Goal: Transaction & Acquisition: Obtain resource

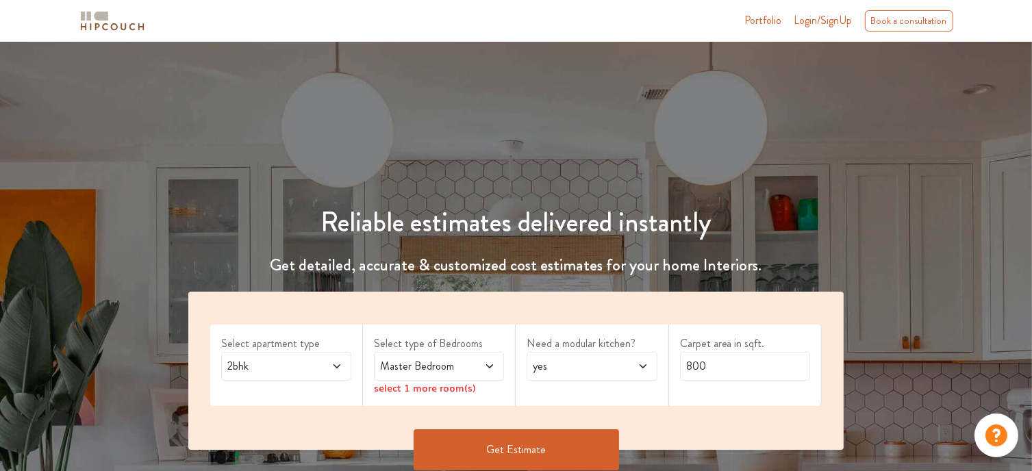
click at [623, 365] on span at bounding box center [633, 366] width 29 height 16
click at [586, 425] on div "no" at bounding box center [596, 427] width 122 height 16
drag, startPoint x: 713, startPoint y: 369, endPoint x: 658, endPoint y: 367, distance: 54.2
click at [658, 367] on div "Select apartment type 2bhk Select type of Bedrooms Master Bedroom select 1 more…" at bounding box center [516, 371] width 656 height 158
click at [493, 369] on icon at bounding box center [489, 366] width 11 height 11
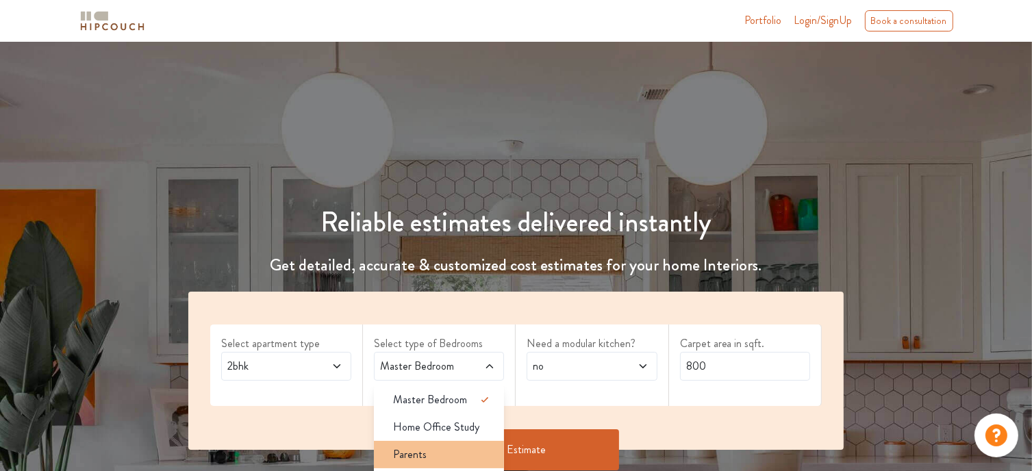
click at [430, 458] on div "Parents" at bounding box center [443, 455] width 122 height 16
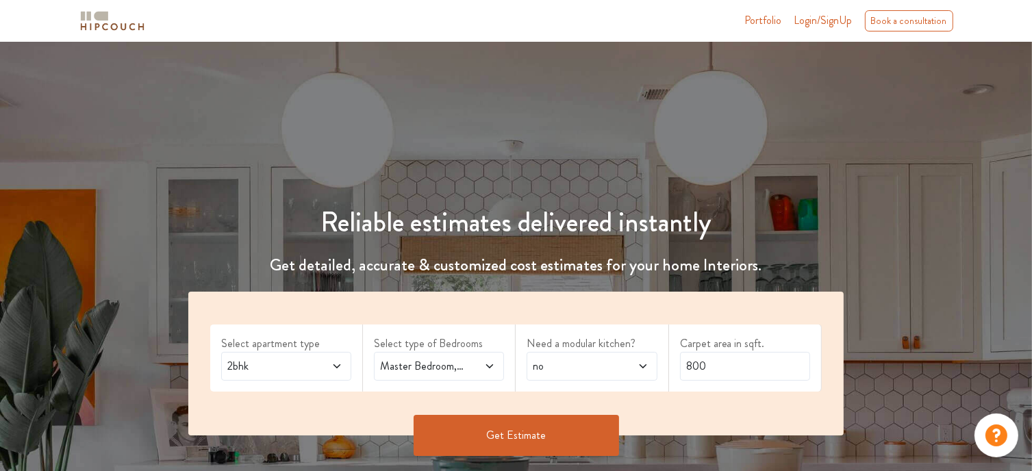
click at [486, 367] on icon at bounding box center [489, 366] width 11 height 11
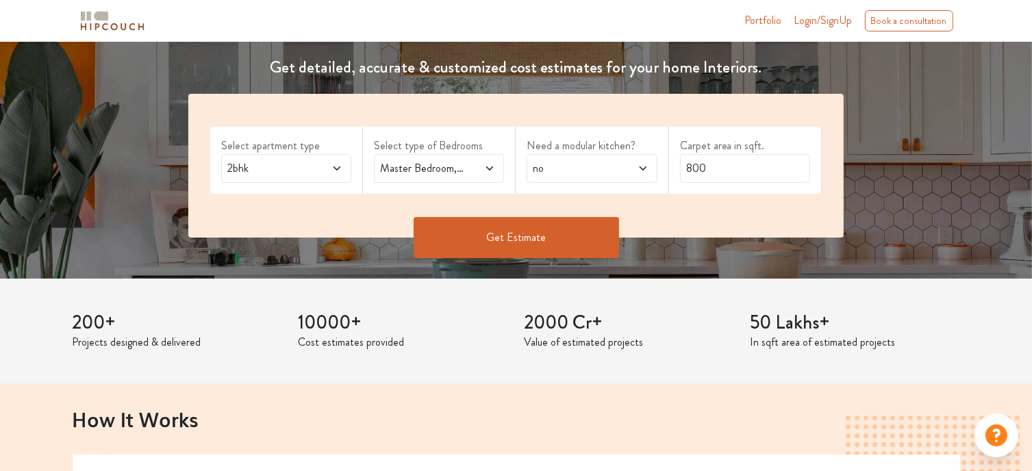
scroll to position [271, 0]
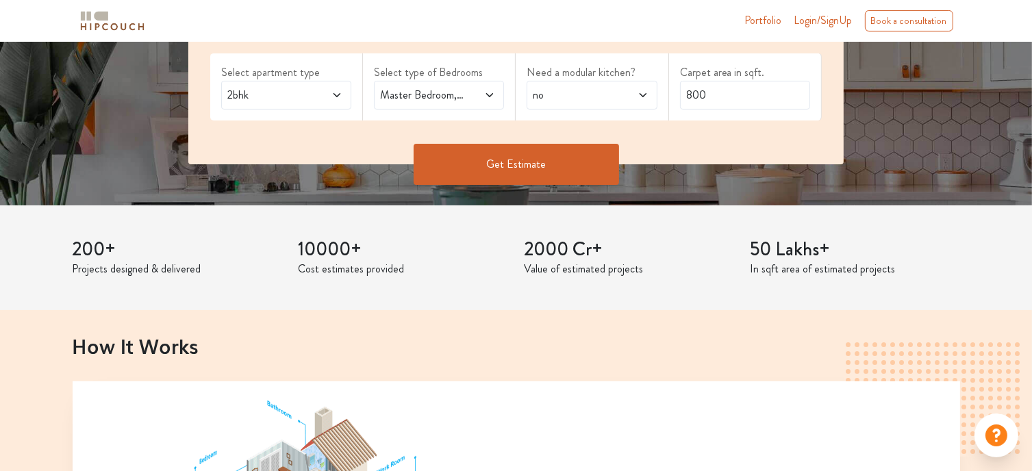
click at [491, 95] on icon at bounding box center [489, 95] width 7 height 4
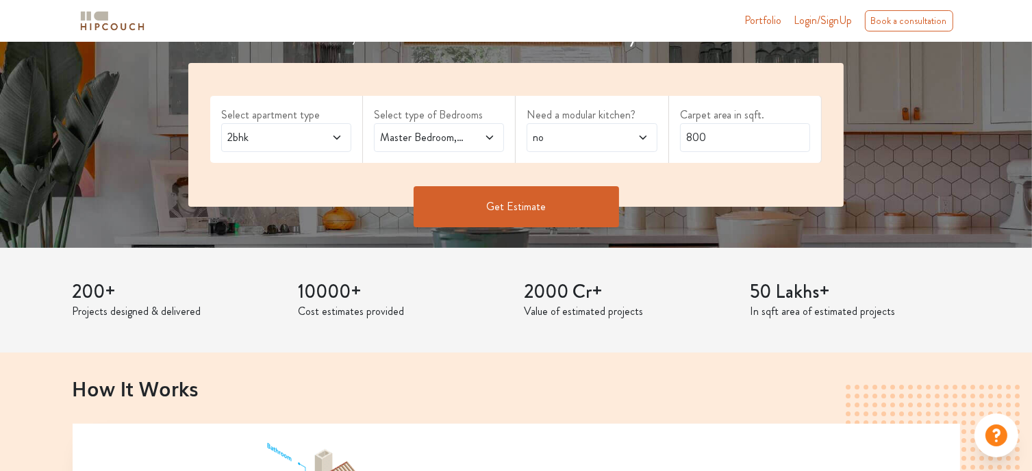
scroll to position [207, 0]
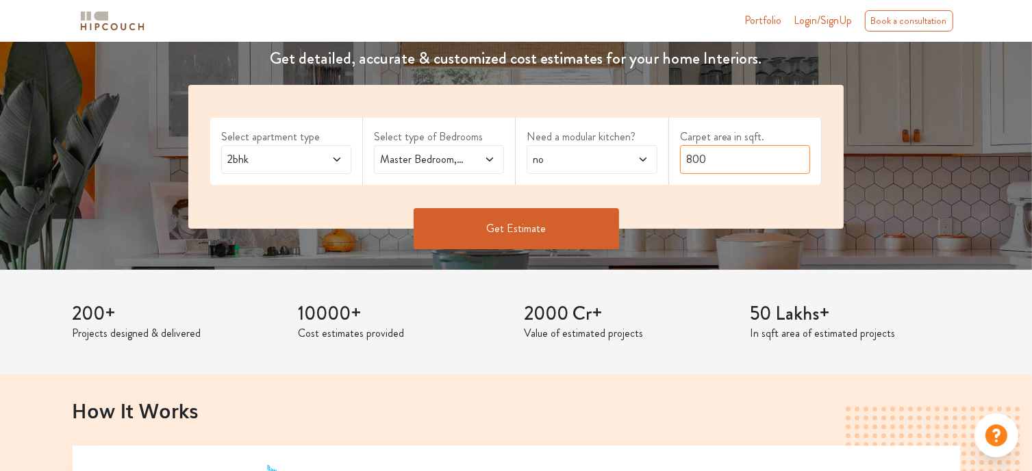
click at [739, 157] on input "800" at bounding box center [745, 159] width 130 height 29
click at [732, 150] on input "800" at bounding box center [745, 159] width 130 height 29
drag, startPoint x: 724, startPoint y: 153, endPoint x: 653, endPoint y: 158, distance: 71.4
click at [653, 158] on div "Select apartment type 2bhk Select type of Bedrooms Master Bedroom,Parents Need …" at bounding box center [516, 157] width 656 height 144
type input "2000"
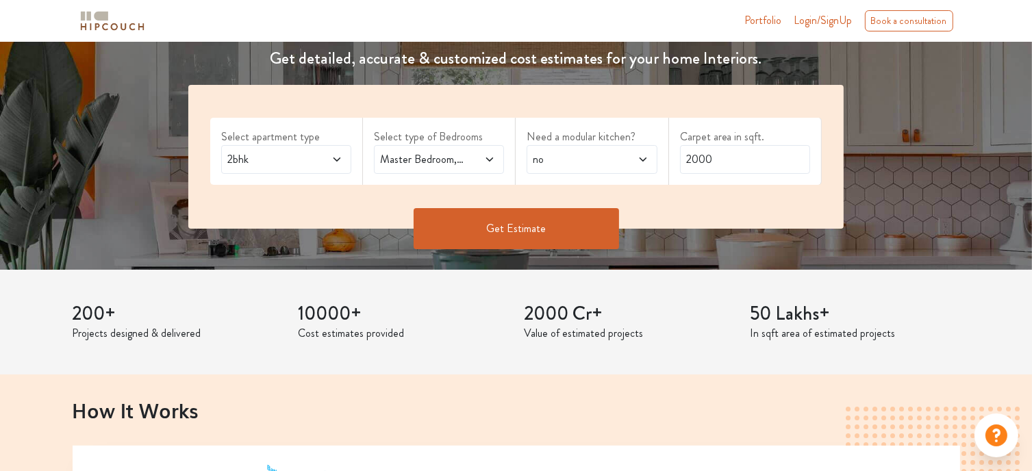
click at [497, 239] on button "Get Estimate" at bounding box center [517, 228] width 206 height 41
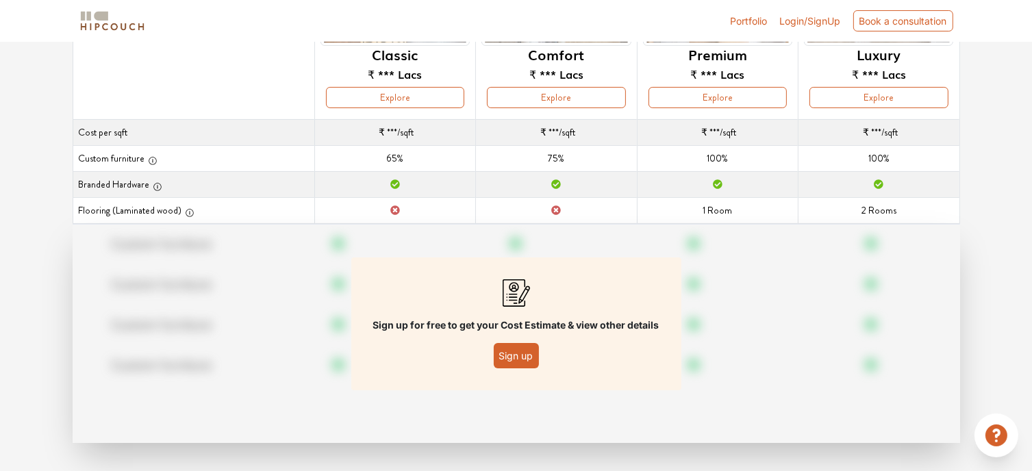
scroll to position [202, 0]
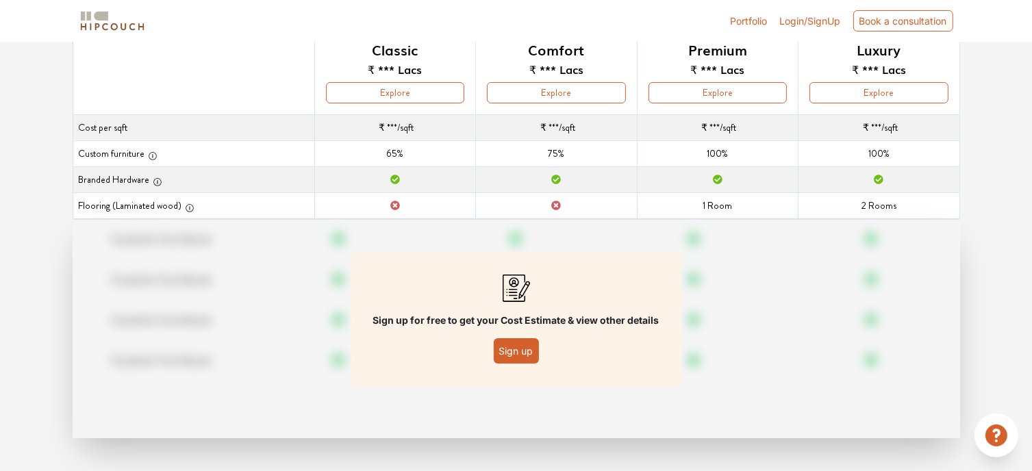
click at [512, 351] on button "Sign up" at bounding box center [516, 350] width 45 height 25
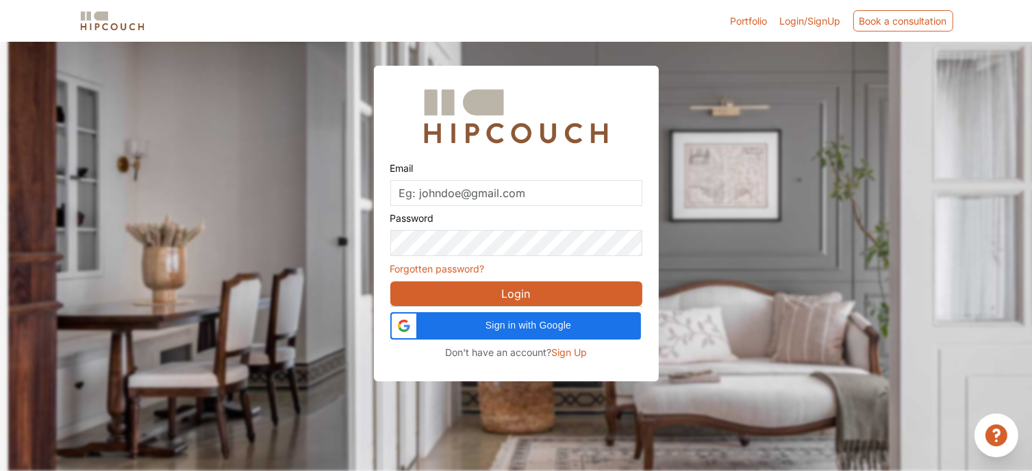
scroll to position [41, 0]
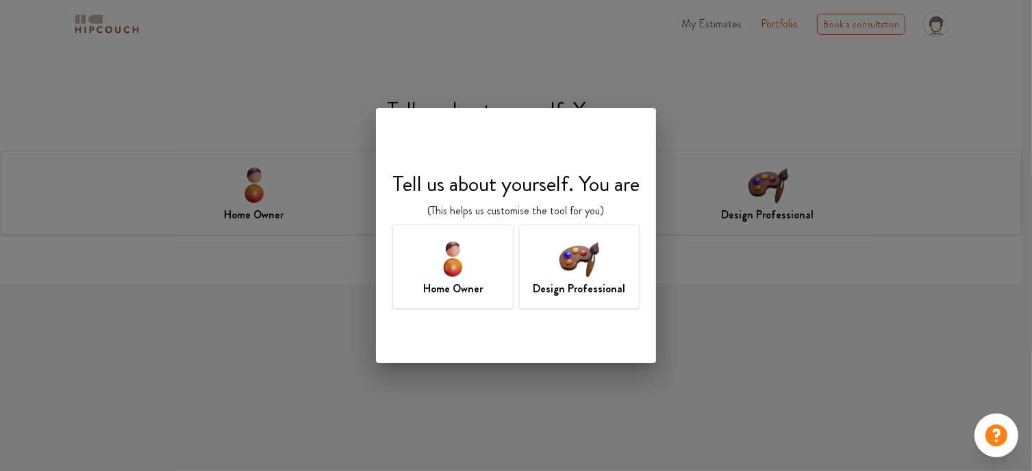
click at [581, 276] on img at bounding box center [579, 258] width 45 height 45
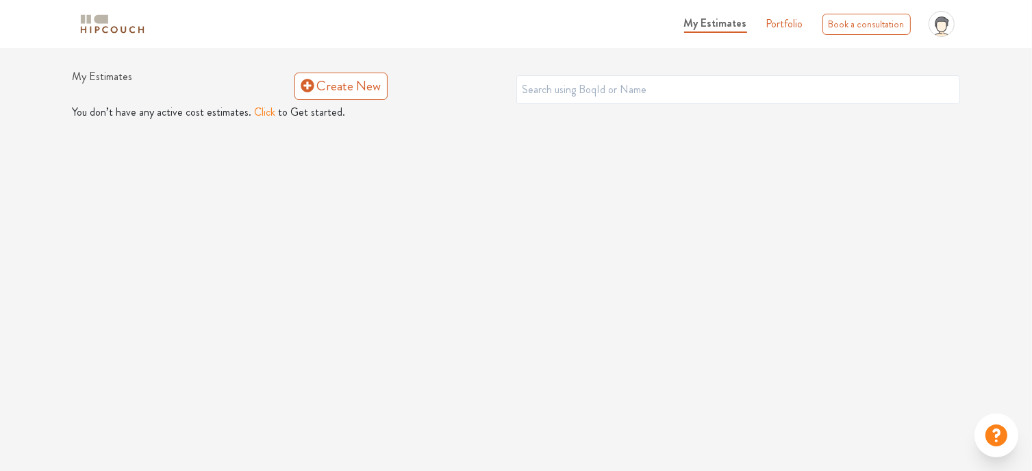
click at [258, 109] on button "Click" at bounding box center [265, 112] width 21 height 16
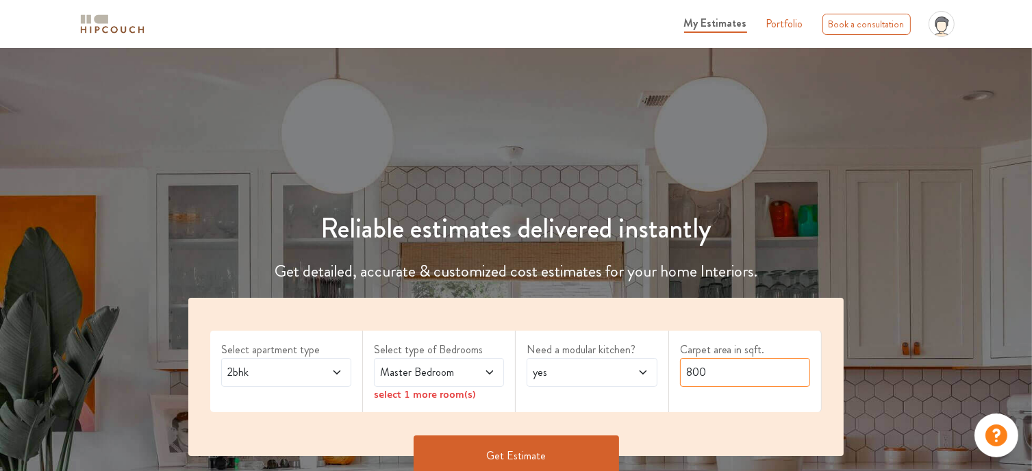
drag, startPoint x: 723, startPoint y: 372, endPoint x: 614, endPoint y: 371, distance: 109.6
click at [614, 371] on div "Select apartment type 2bhk Select type of Bedrooms Master Bedroom select 1 more…" at bounding box center [516, 377] width 656 height 158
type input "2000"
click at [493, 380] on span at bounding box center [481, 372] width 29 height 16
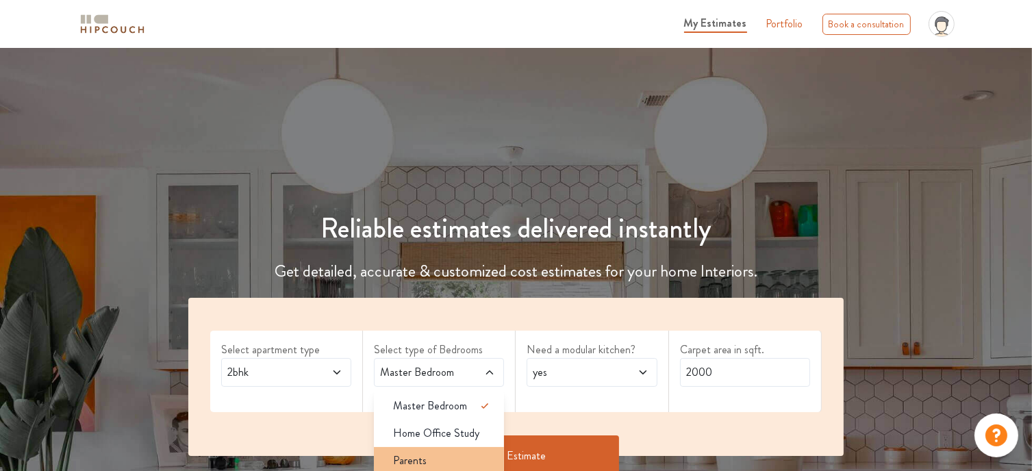
click at [443, 457] on div "Parents" at bounding box center [443, 461] width 122 height 16
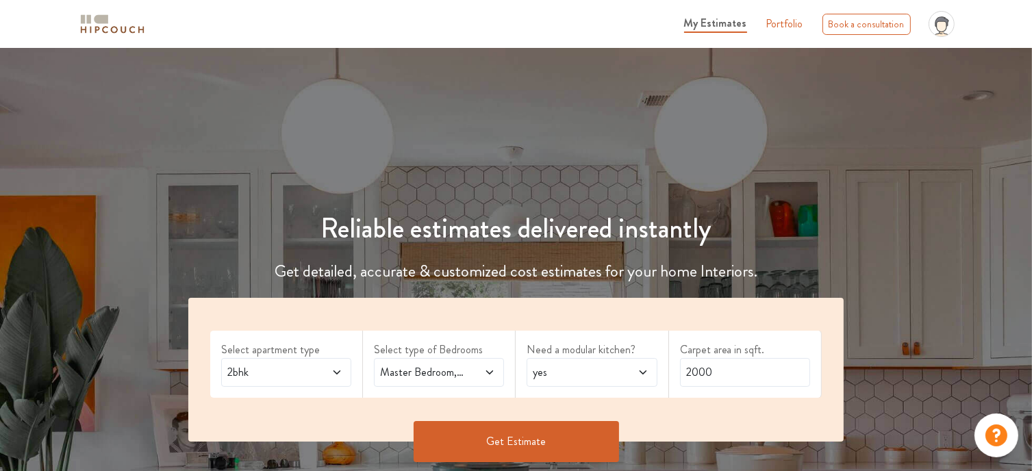
click at [543, 451] on button "Get Estimate" at bounding box center [517, 441] width 206 height 41
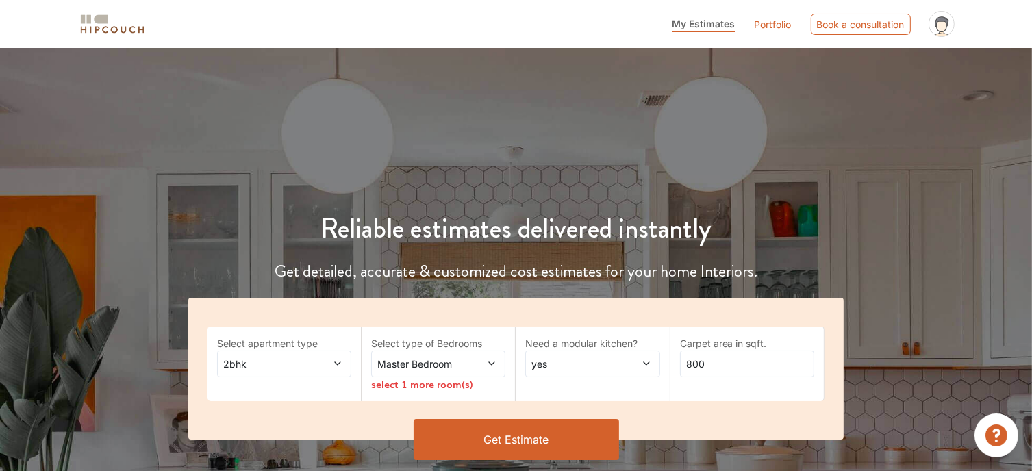
click at [600, 357] on span "yes" at bounding box center [575, 364] width 92 height 14
click at [568, 417] on div "no" at bounding box center [597, 421] width 126 height 14
click at [492, 363] on icon at bounding box center [492, 364] width 10 height 10
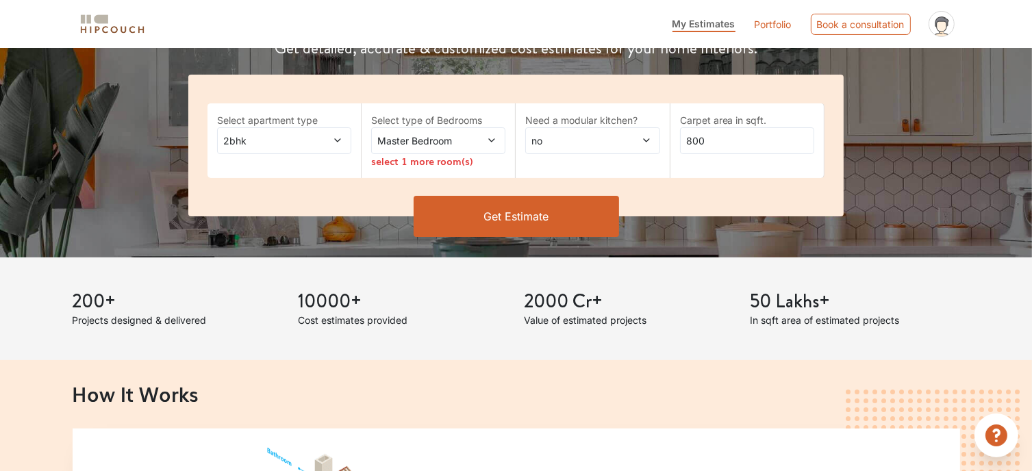
scroll to position [214, 0]
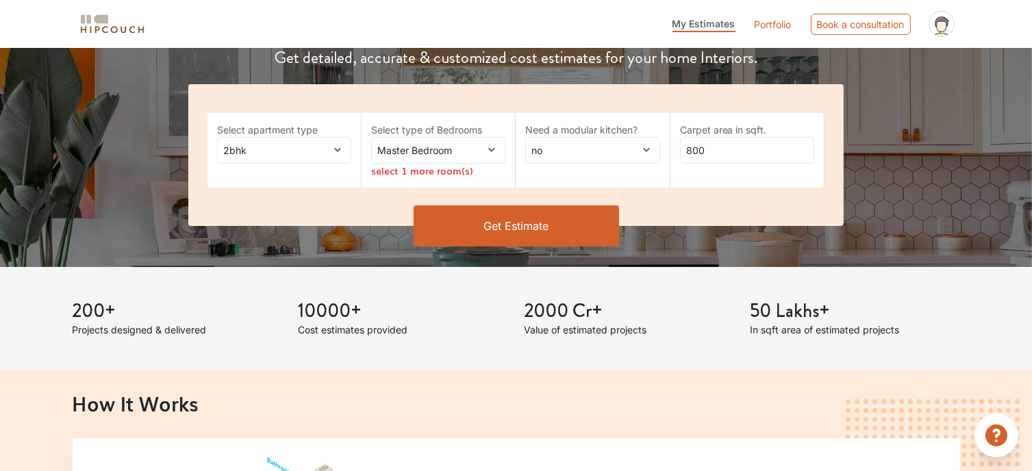
click at [484, 153] on span at bounding box center [482, 150] width 30 height 14
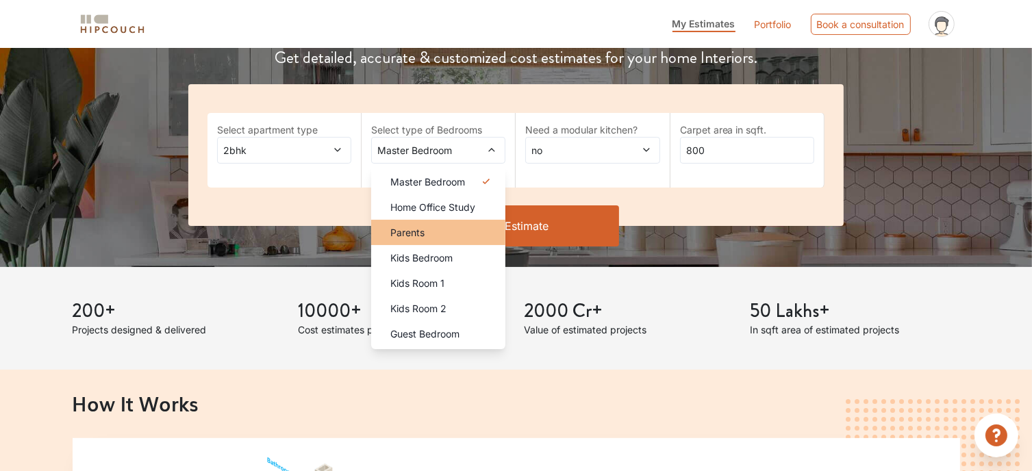
click at [452, 234] on div "Parents" at bounding box center [443, 232] width 126 height 14
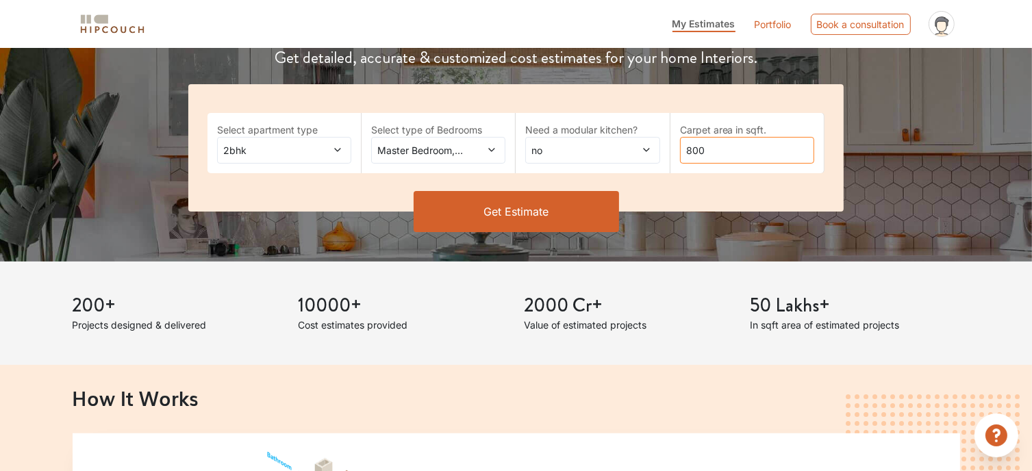
drag, startPoint x: 699, startPoint y: 149, endPoint x: 656, endPoint y: 148, distance: 42.5
click at [656, 148] on div "Select apartment type 2bhk Select type of Bedrooms Master Bedroom,Parents Need …" at bounding box center [516, 147] width 656 height 127
type input "2000"
click at [521, 209] on button "Get Estimate" at bounding box center [517, 211] width 206 height 41
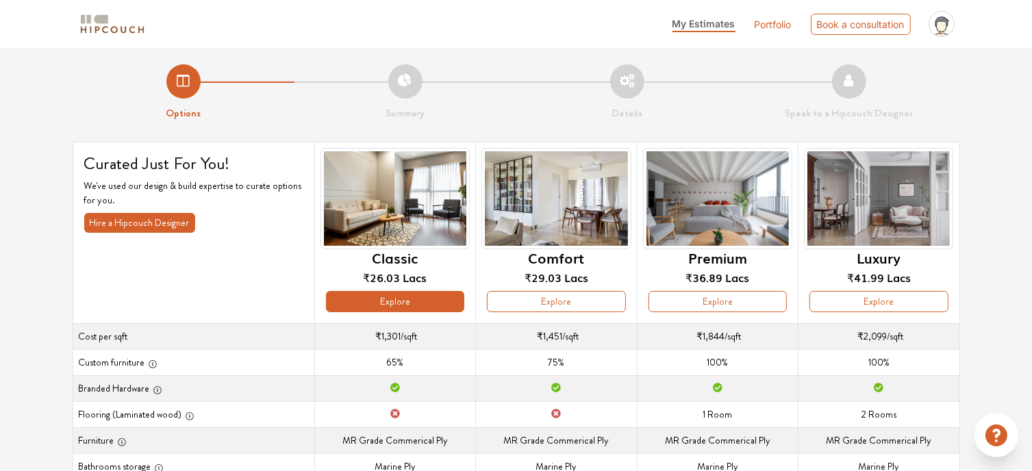
click at [384, 301] on button "Explore" at bounding box center [395, 301] width 138 height 21
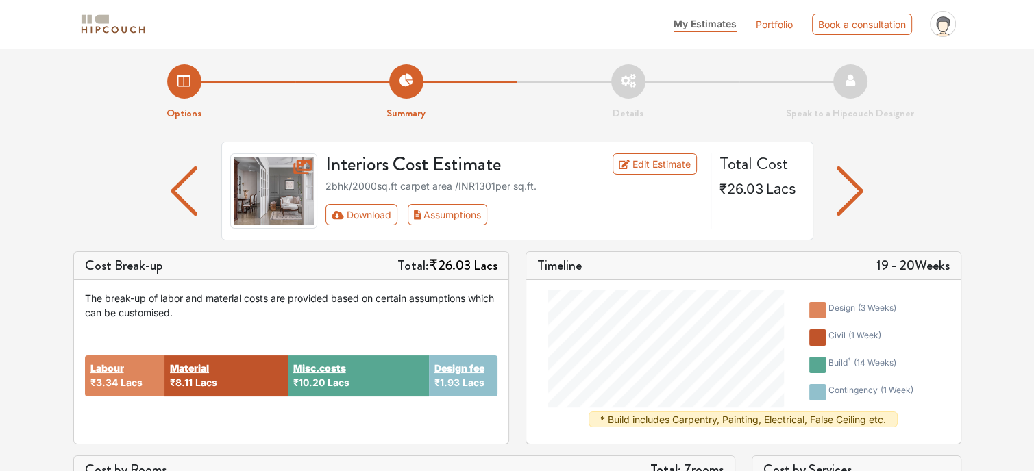
click at [859, 189] on img "button" at bounding box center [850, 190] width 27 height 49
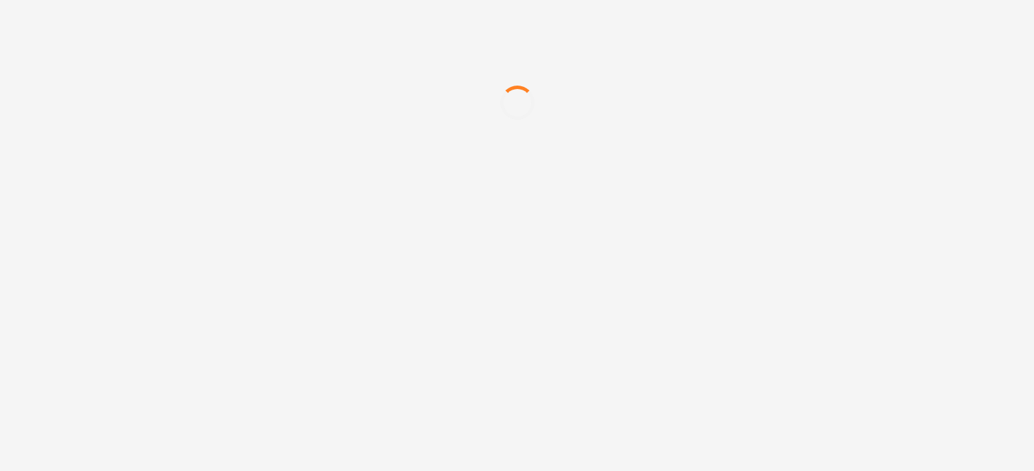
click at [690, 159] on div at bounding box center [517, 103] width 1034 height 206
click at [591, 193] on div at bounding box center [517, 103] width 1034 height 206
click at [628, 73] on div at bounding box center [517, 103] width 1034 height 206
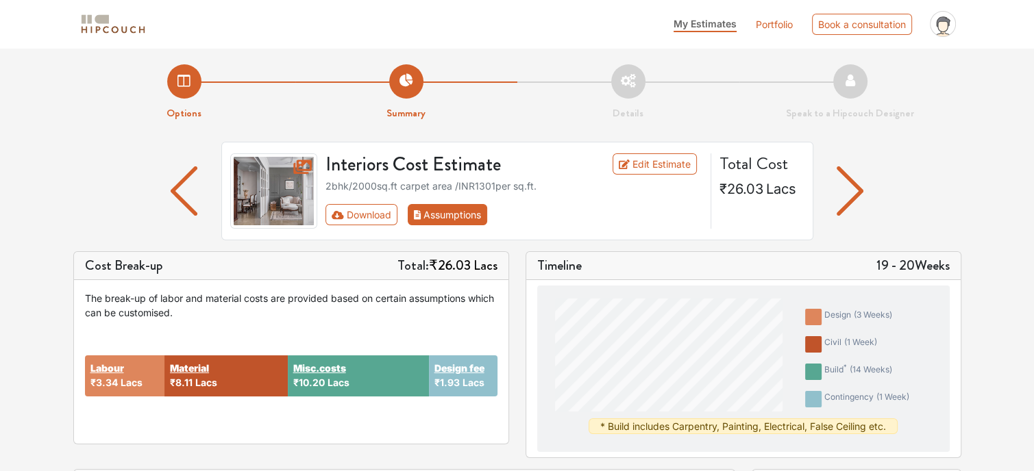
click at [441, 217] on button "Assumptions" at bounding box center [448, 214] width 80 height 21
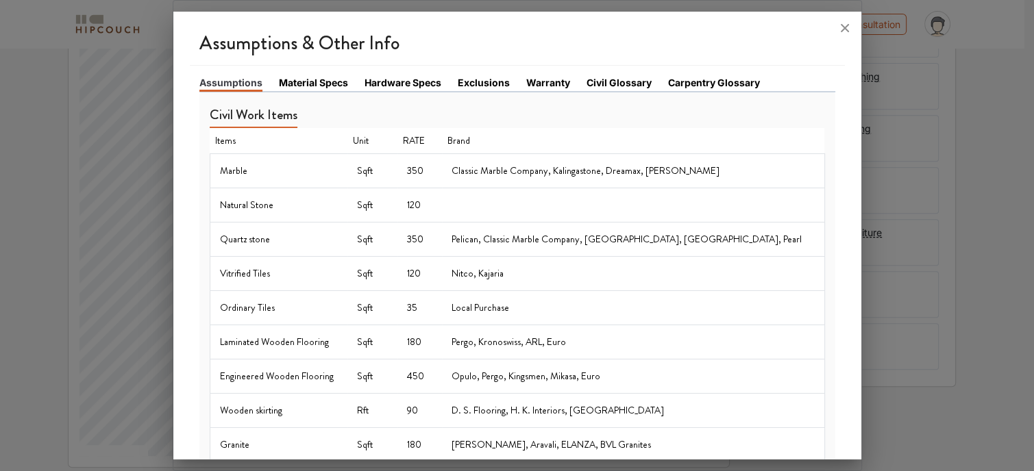
click at [622, 82] on link "Civil Glossary" at bounding box center [618, 82] width 65 height 14
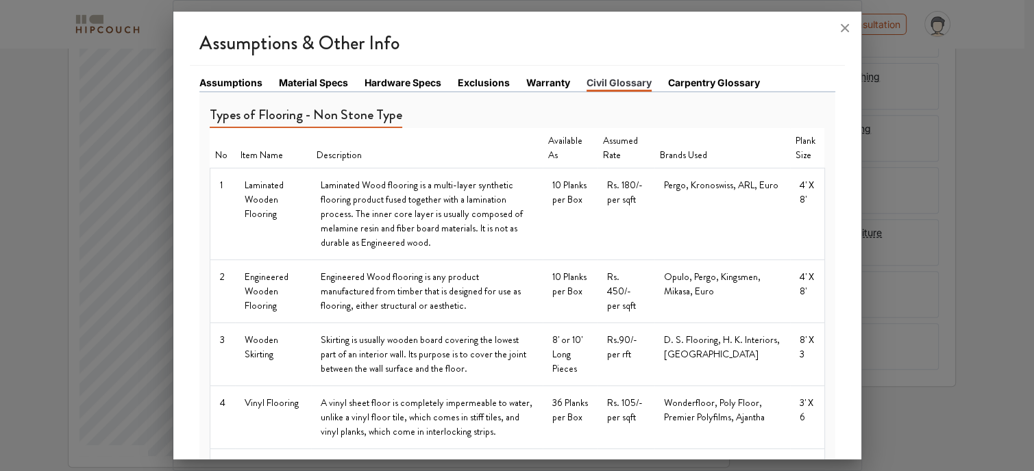
click at [534, 79] on link "Warranty" at bounding box center [548, 82] width 44 height 14
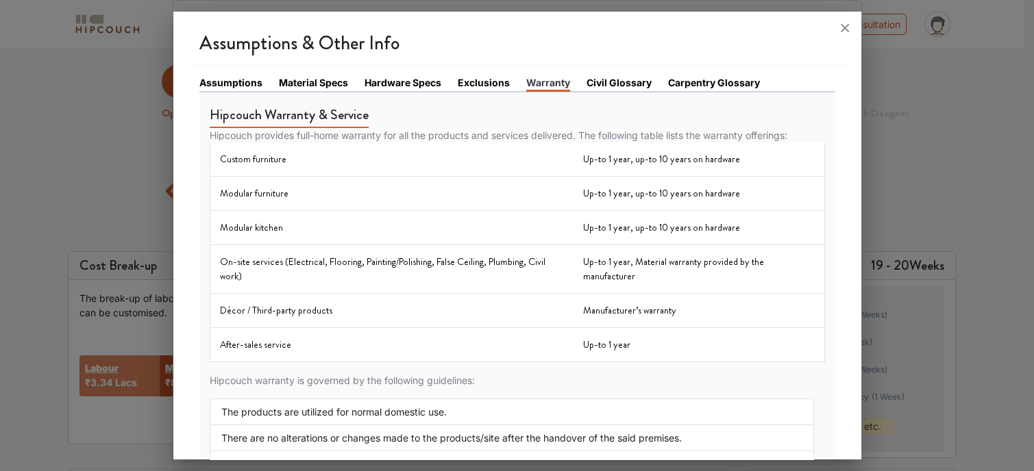
click at [704, 82] on link "Carpentry Glossary" at bounding box center [714, 82] width 92 height 14
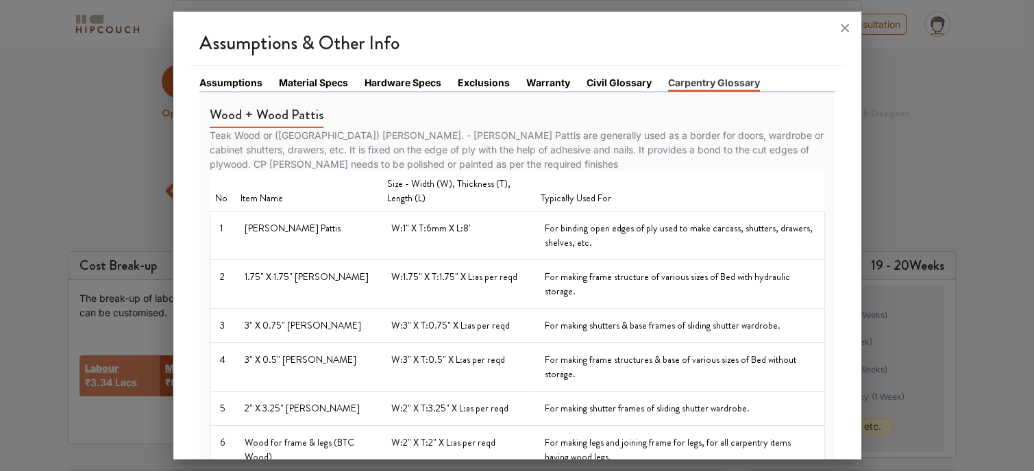
click at [415, 78] on link "Hardware Specs" at bounding box center [402, 82] width 77 height 14
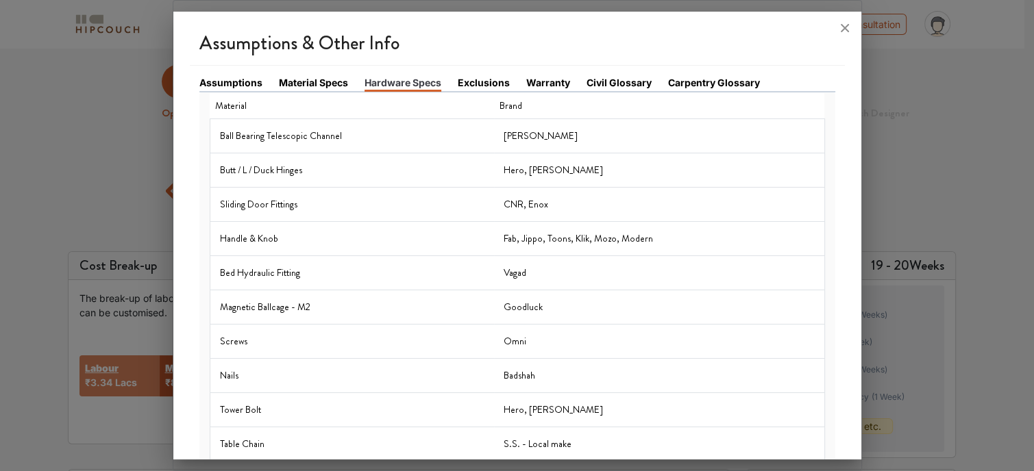
click at [309, 77] on link "Material Specs" at bounding box center [313, 82] width 69 height 14
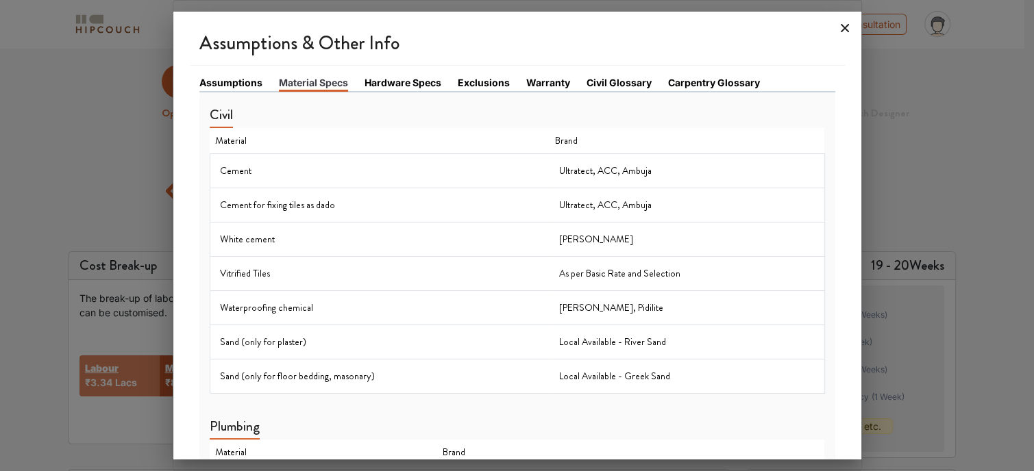
click at [839, 27] on icon at bounding box center [845, 28] width 22 height 22
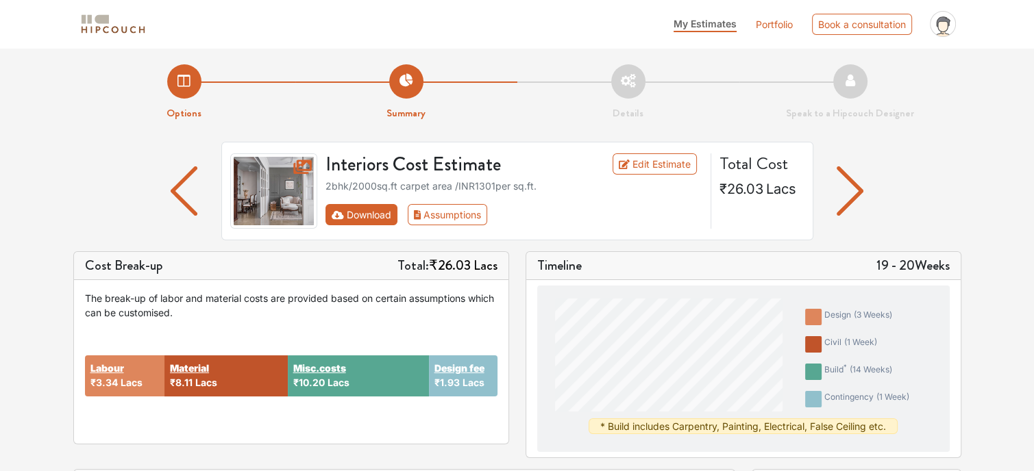
click at [360, 214] on button "Download" at bounding box center [361, 214] width 72 height 21
click at [852, 189] on img "button" at bounding box center [850, 190] width 27 height 49
click at [634, 164] on link "Edit Estimate" at bounding box center [655, 163] width 84 height 21
click at [341, 219] on icon "First group" at bounding box center [338, 215] width 12 height 8
